Goal: Task Accomplishment & Management: Manage account settings

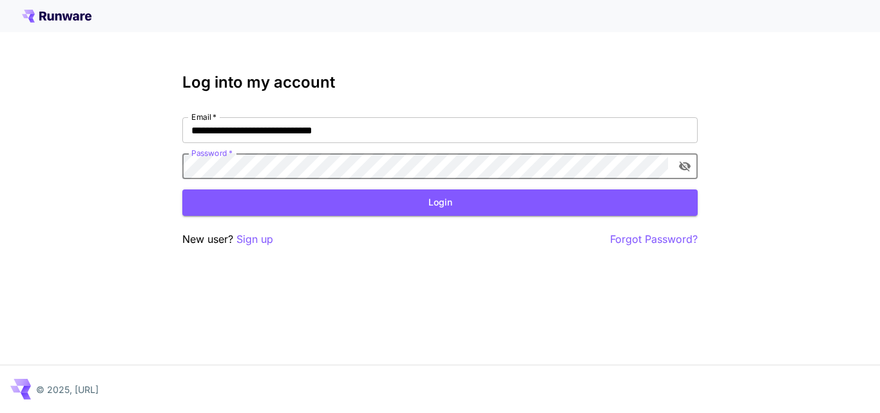
click button "Login" at bounding box center [439, 202] width 515 height 26
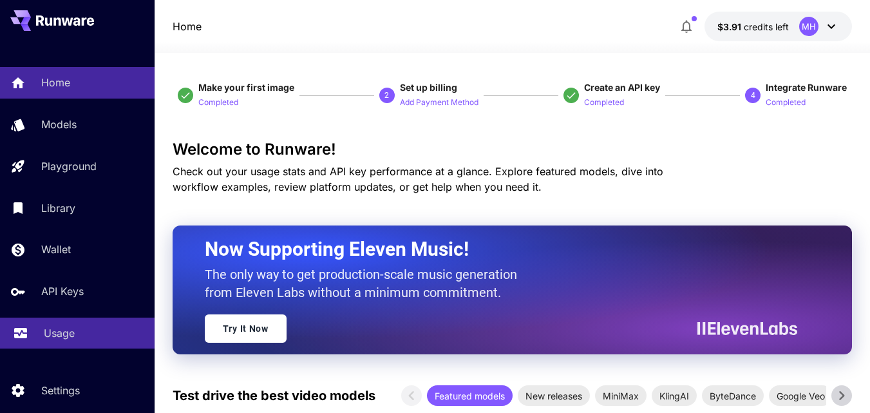
click at [41, 340] on link "Usage" at bounding box center [77, 334] width 155 height 32
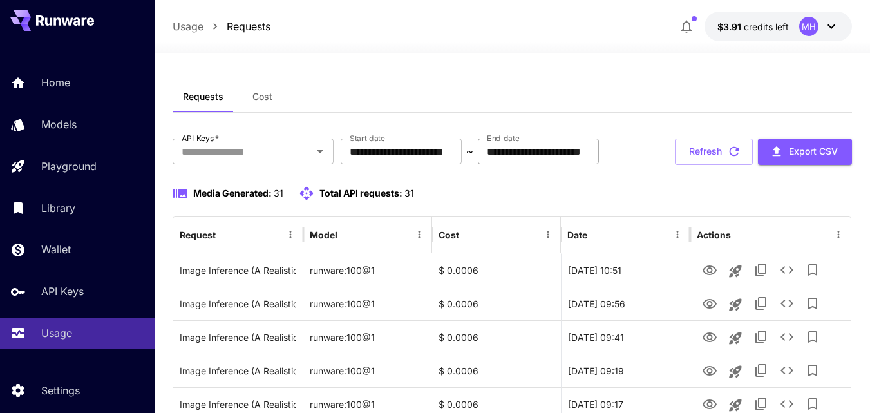
click at [599, 158] on input "**********" at bounding box center [538, 152] width 121 height 26
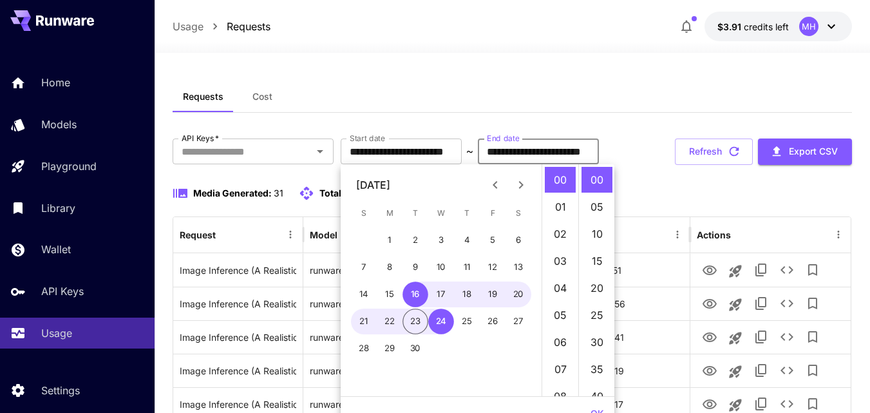
click at [609, 108] on div "Requests Cost" at bounding box center [513, 97] width 680 height 32
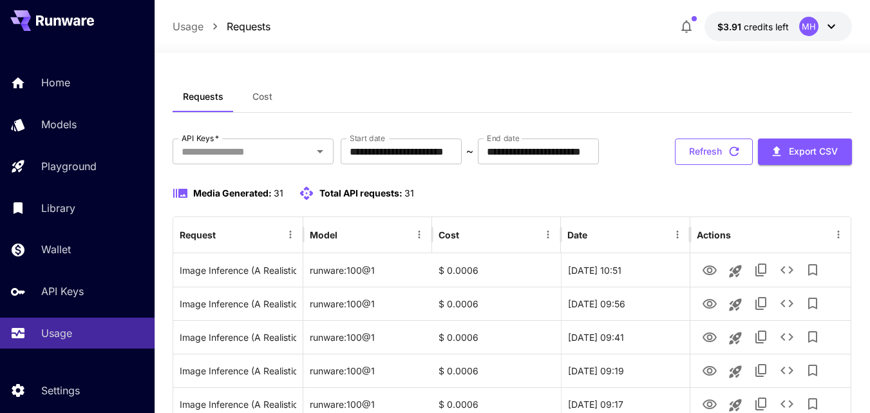
click at [707, 165] on button "Refresh" at bounding box center [714, 152] width 78 height 26
click at [259, 99] on span "Cost" at bounding box center [263, 97] width 20 height 12
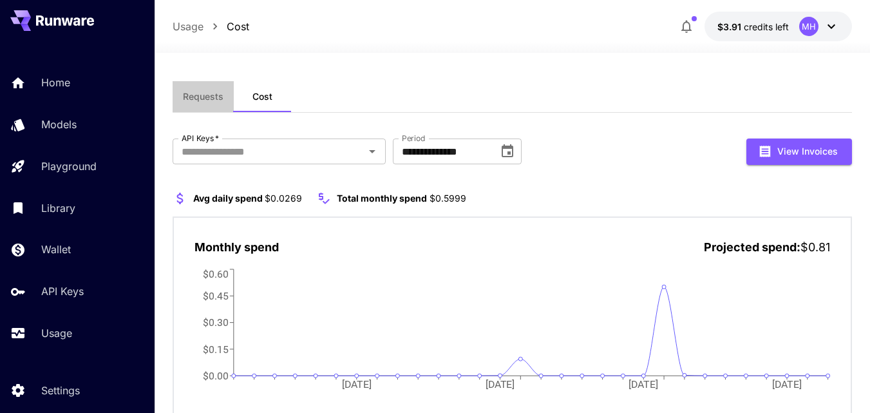
click at [206, 96] on span "Requests" at bounding box center [203, 97] width 41 height 12
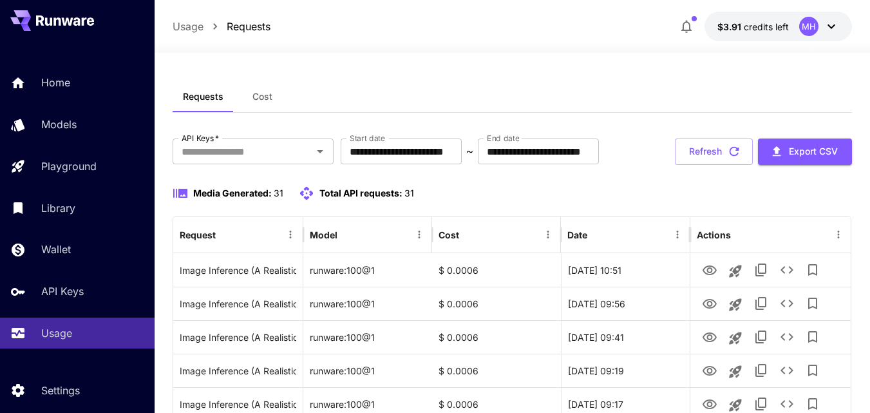
click at [267, 93] on span "Cost" at bounding box center [263, 97] width 20 height 12
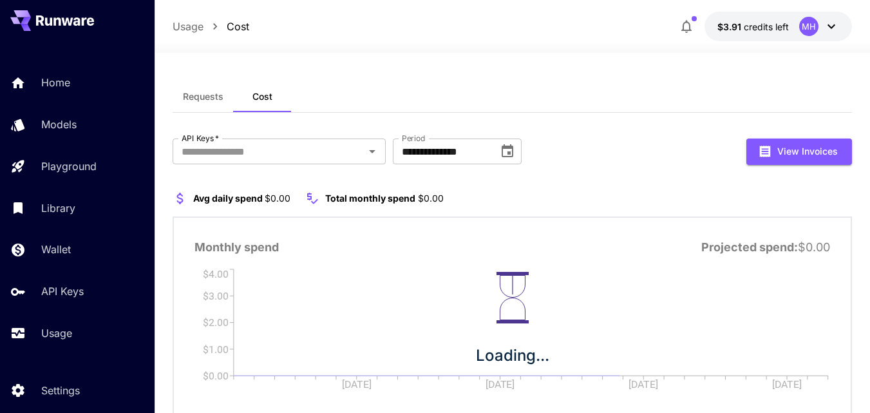
click at [197, 93] on span "Requests" at bounding box center [203, 97] width 41 height 12
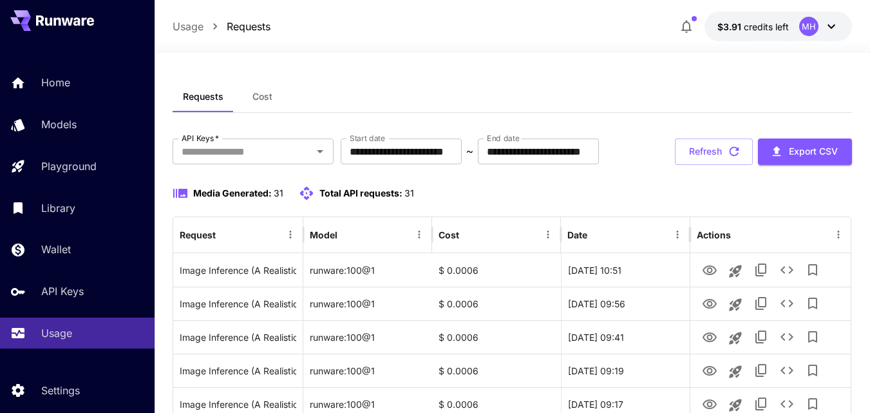
click at [77, 64] on div "Home Models Playground Library Wallet API Keys Usage" at bounding box center [77, 207] width 155 height 333
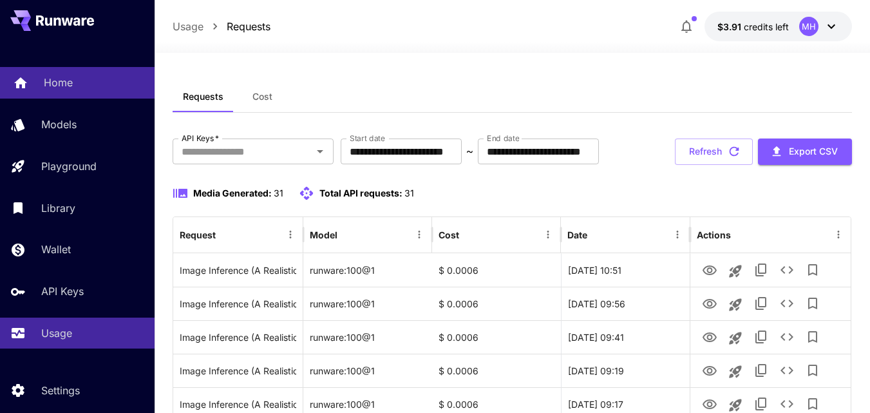
click at [77, 86] on div "Home" at bounding box center [94, 82] width 101 height 15
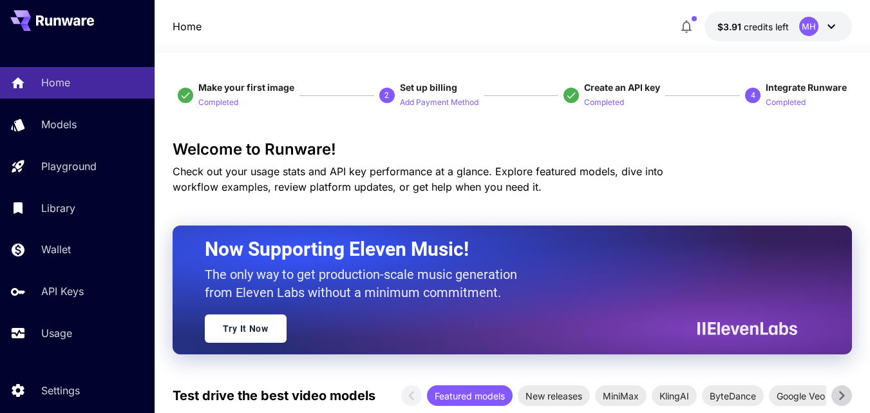
click at [812, 20] on div "MH" at bounding box center [809, 26] width 19 height 19
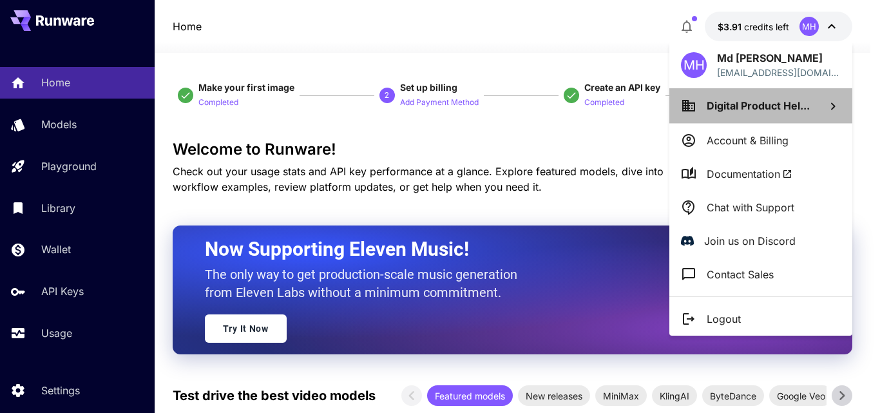
click at [833, 102] on icon at bounding box center [832, 106] width 15 height 15
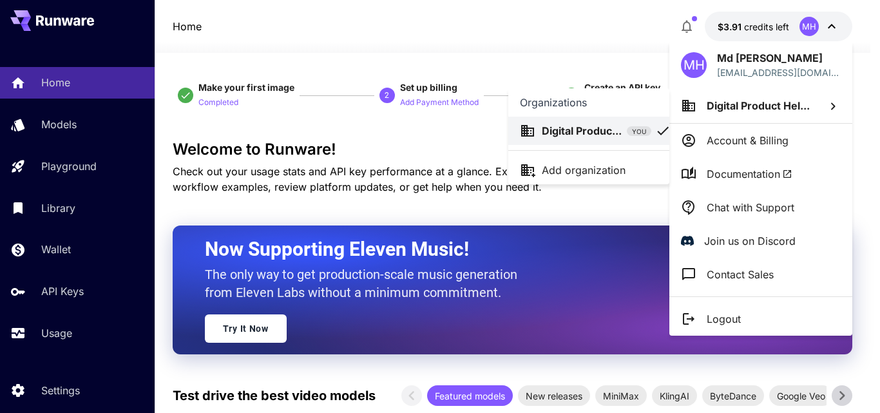
click at [448, 21] on div at bounding box center [440, 206] width 880 height 413
